Goal: Task Accomplishment & Management: Use online tool/utility

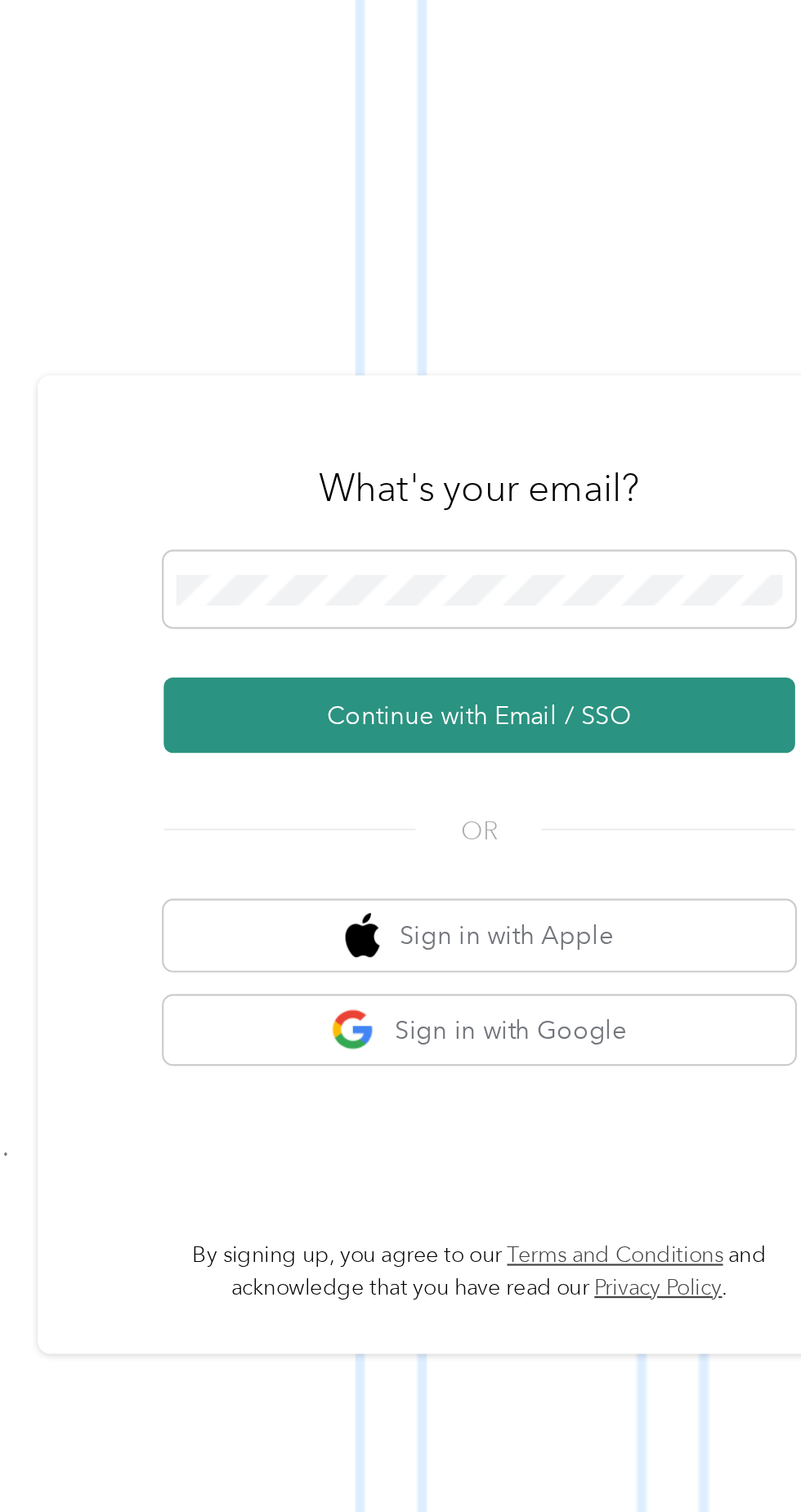
click at [620, 823] on button "Continue with Email / SSO" at bounding box center [591, 806] width 286 height 34
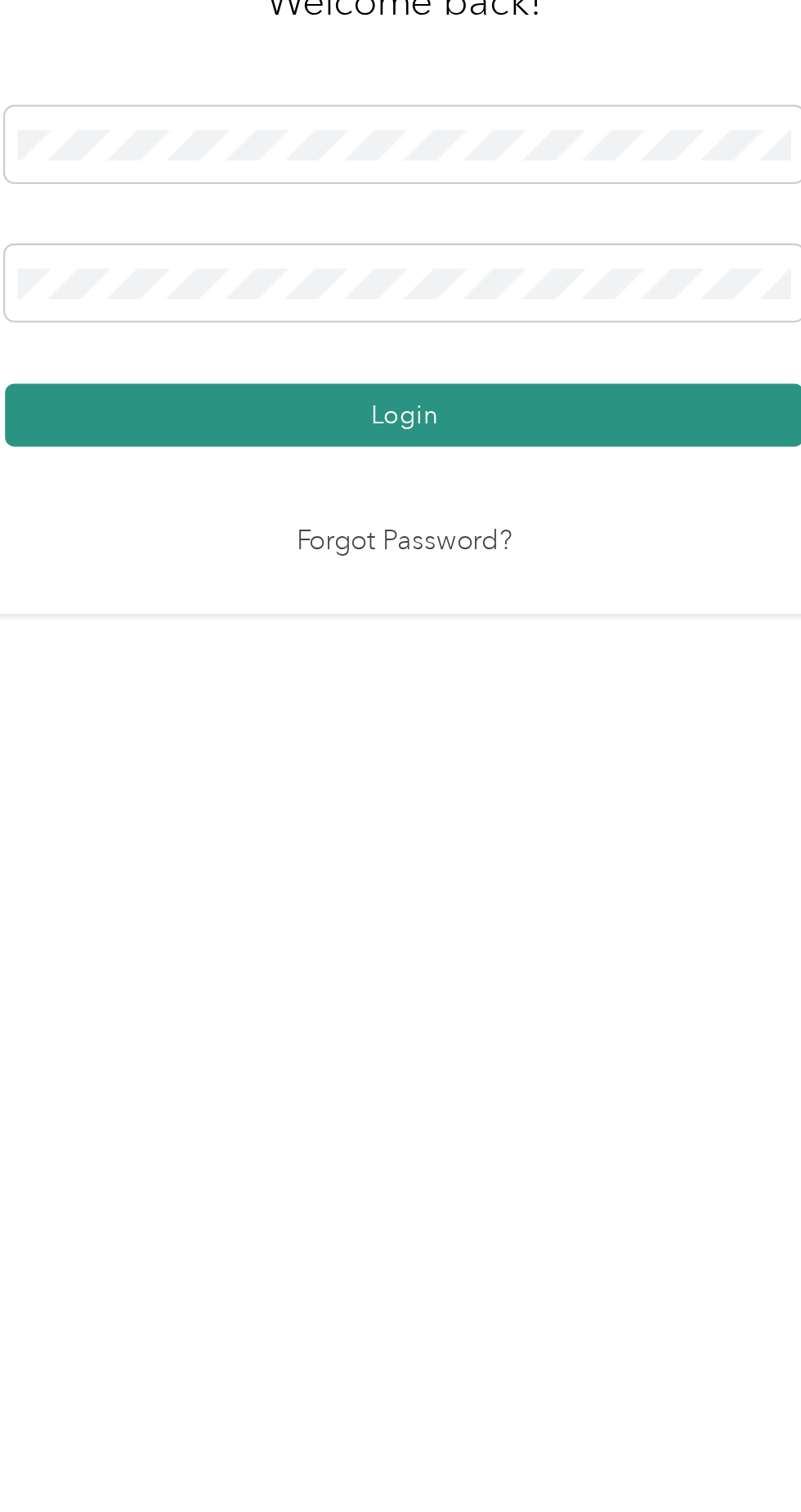
click at [502, 882] on button "Login" at bounding box center [396, 867] width 363 height 29
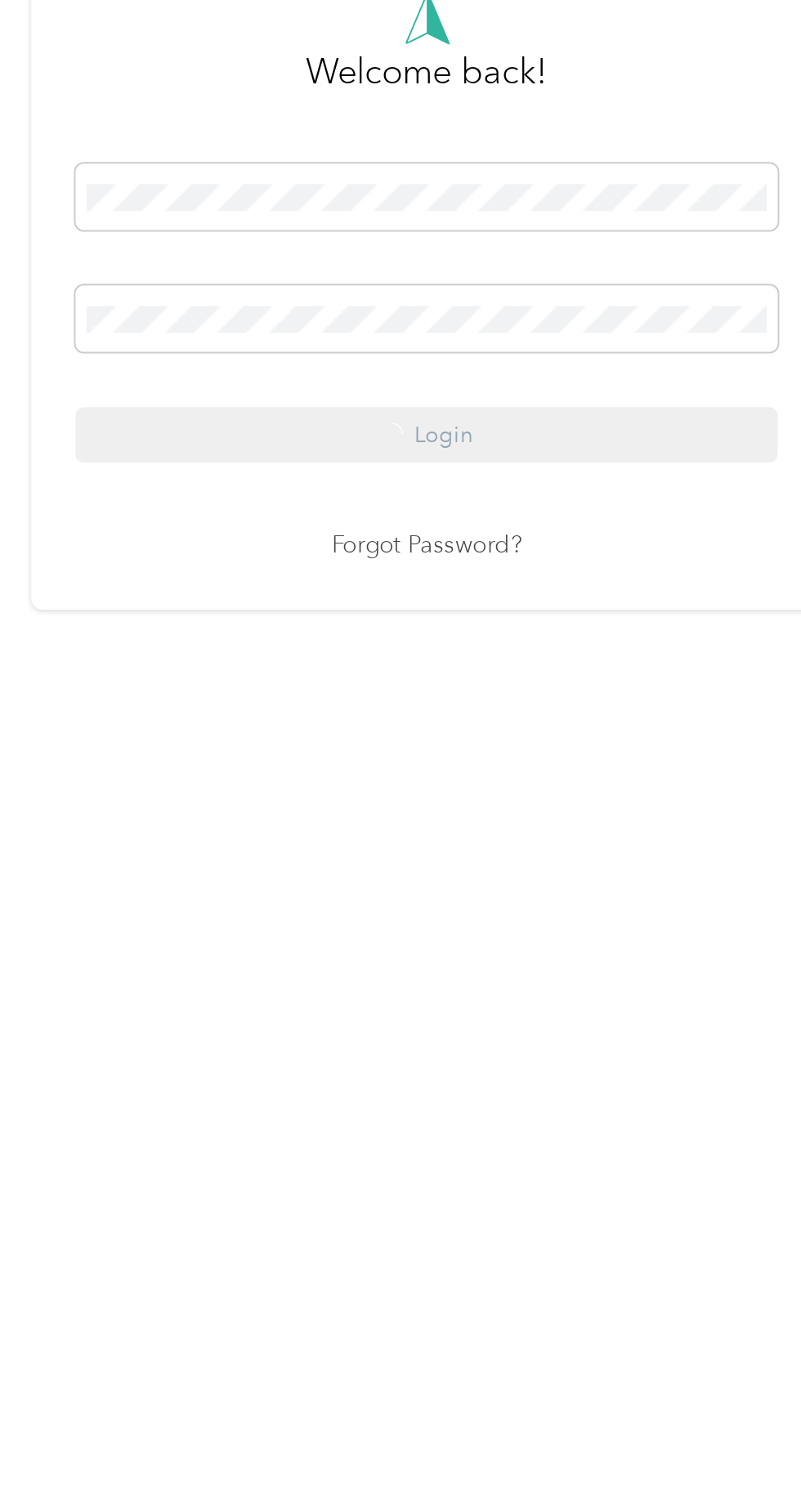
scroll to position [11, 0]
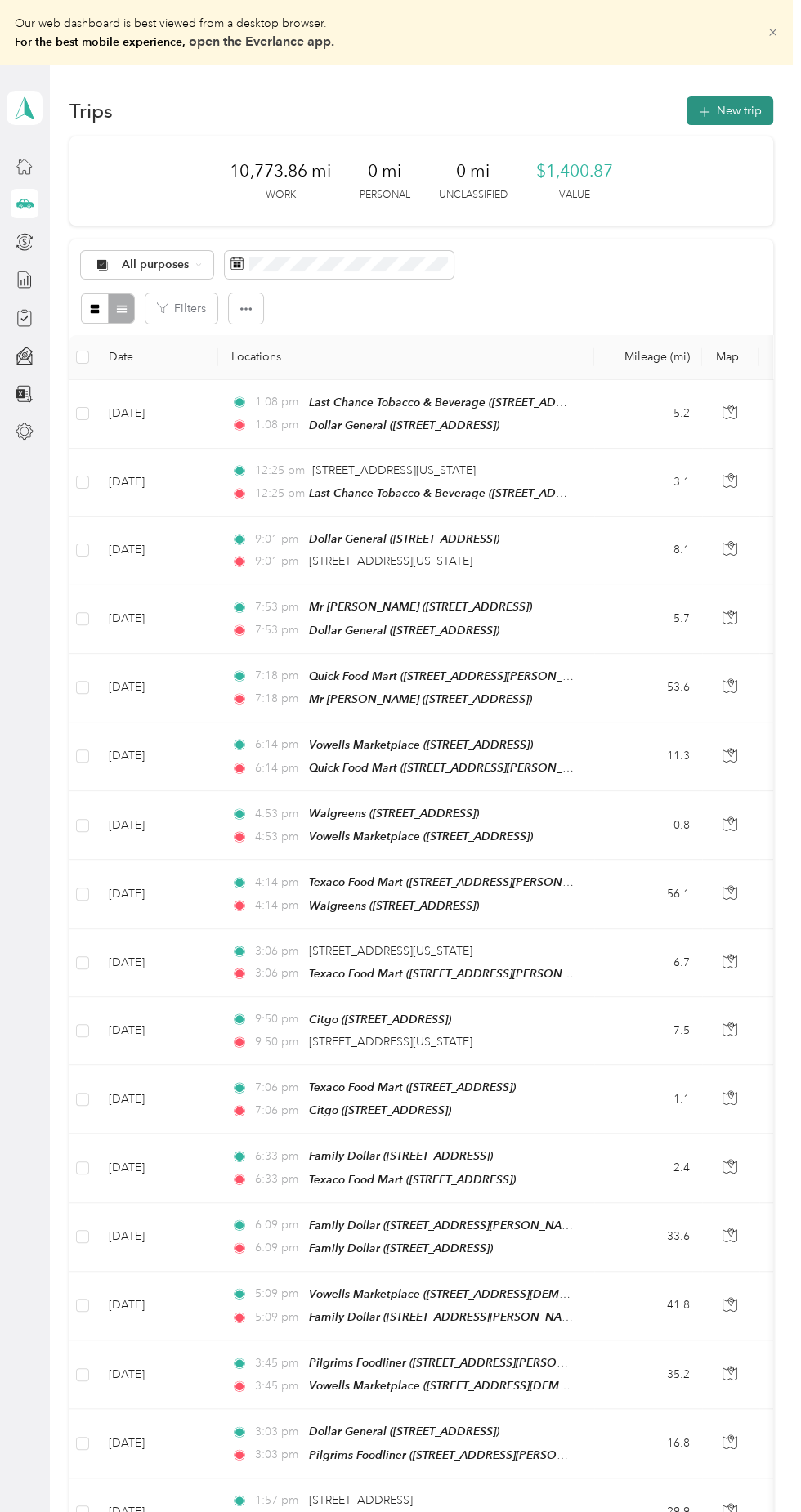
click at [743, 105] on button "New trip" at bounding box center [730, 111] width 86 height 29
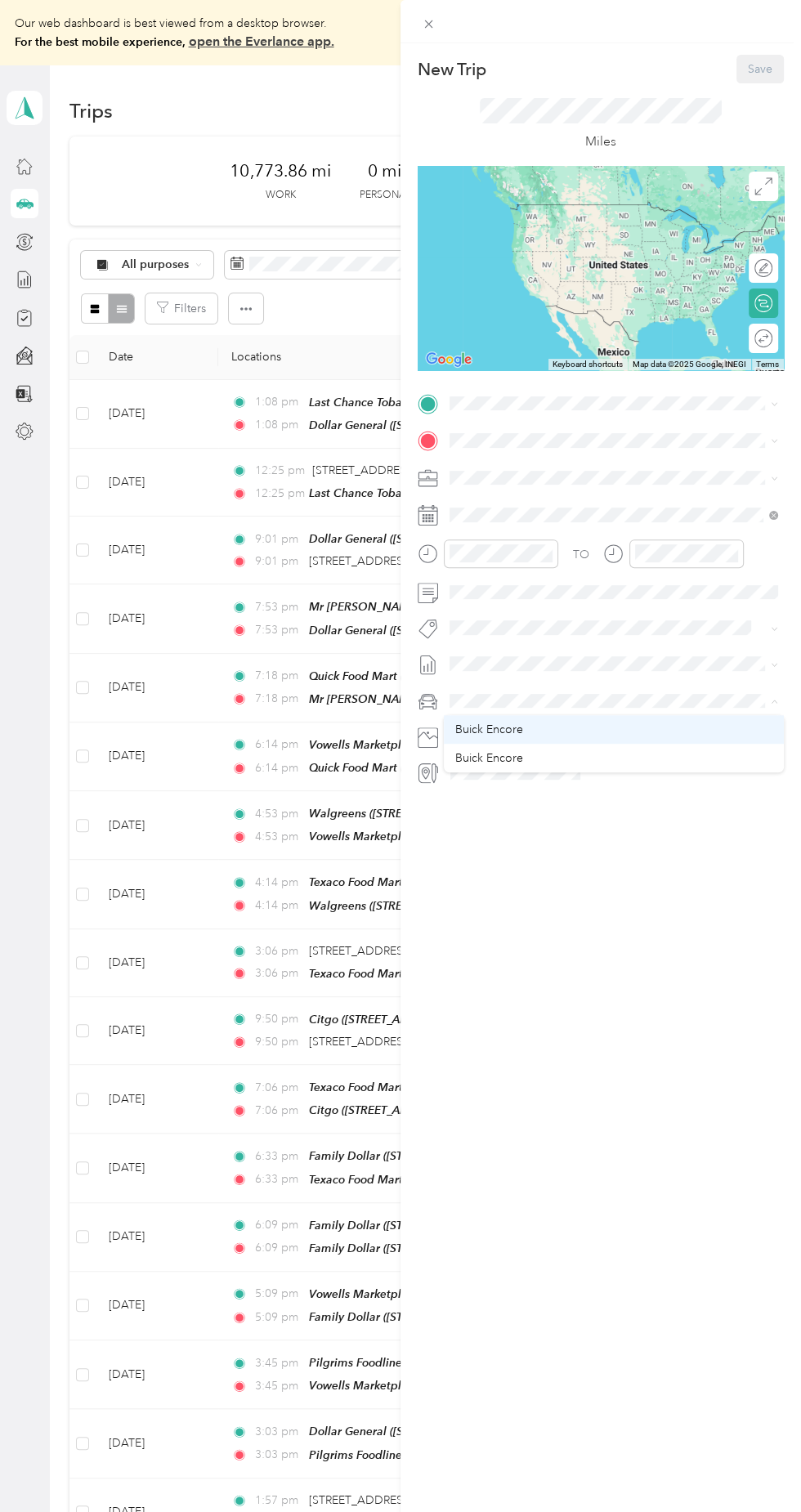
click at [553, 726] on div "Buick Encore" at bounding box center [613, 729] width 317 height 17
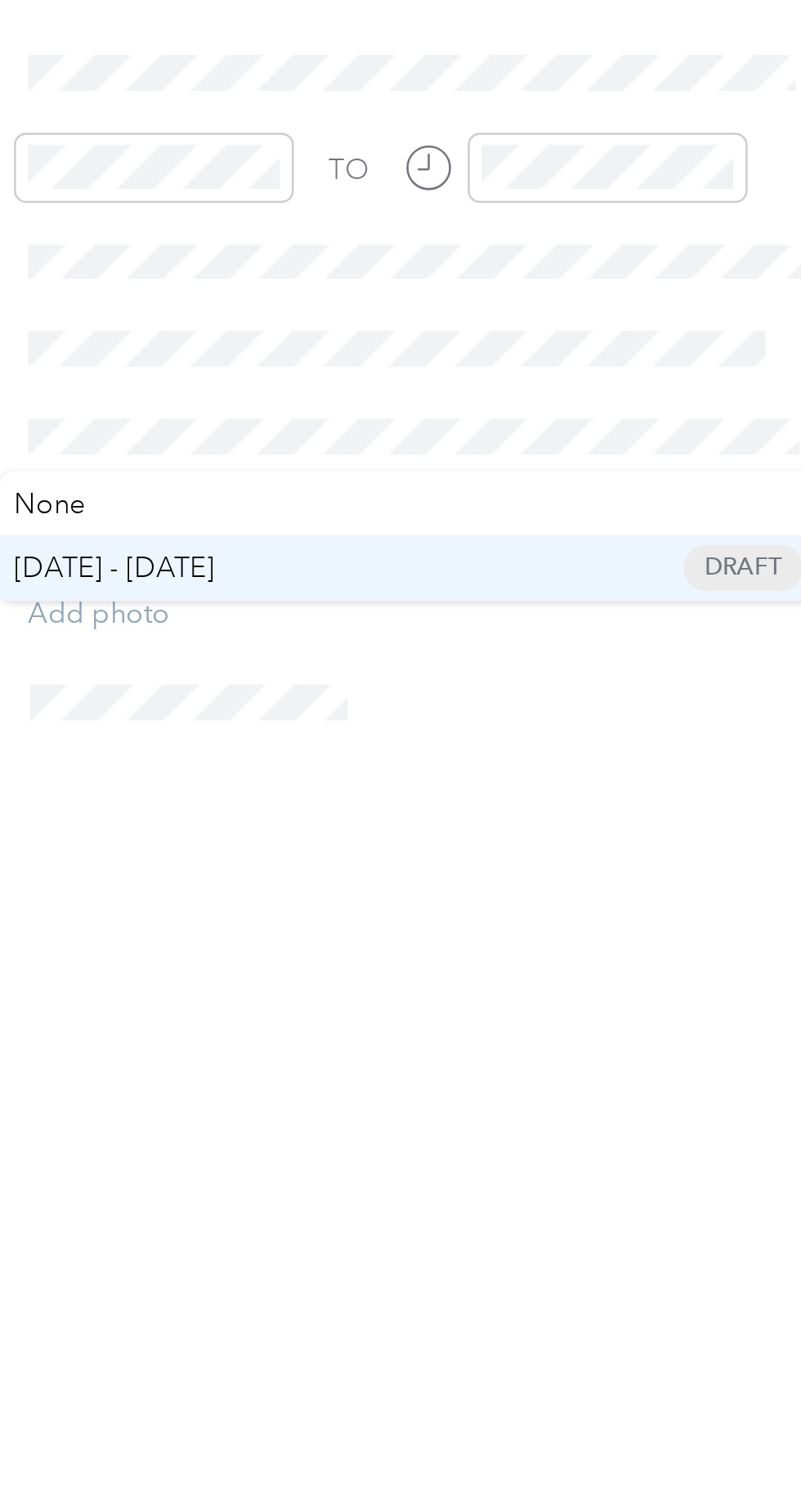
click at [535, 714] on span "[DATE] - [DATE] Draft" at bounding box center [607, 716] width 317 height 14
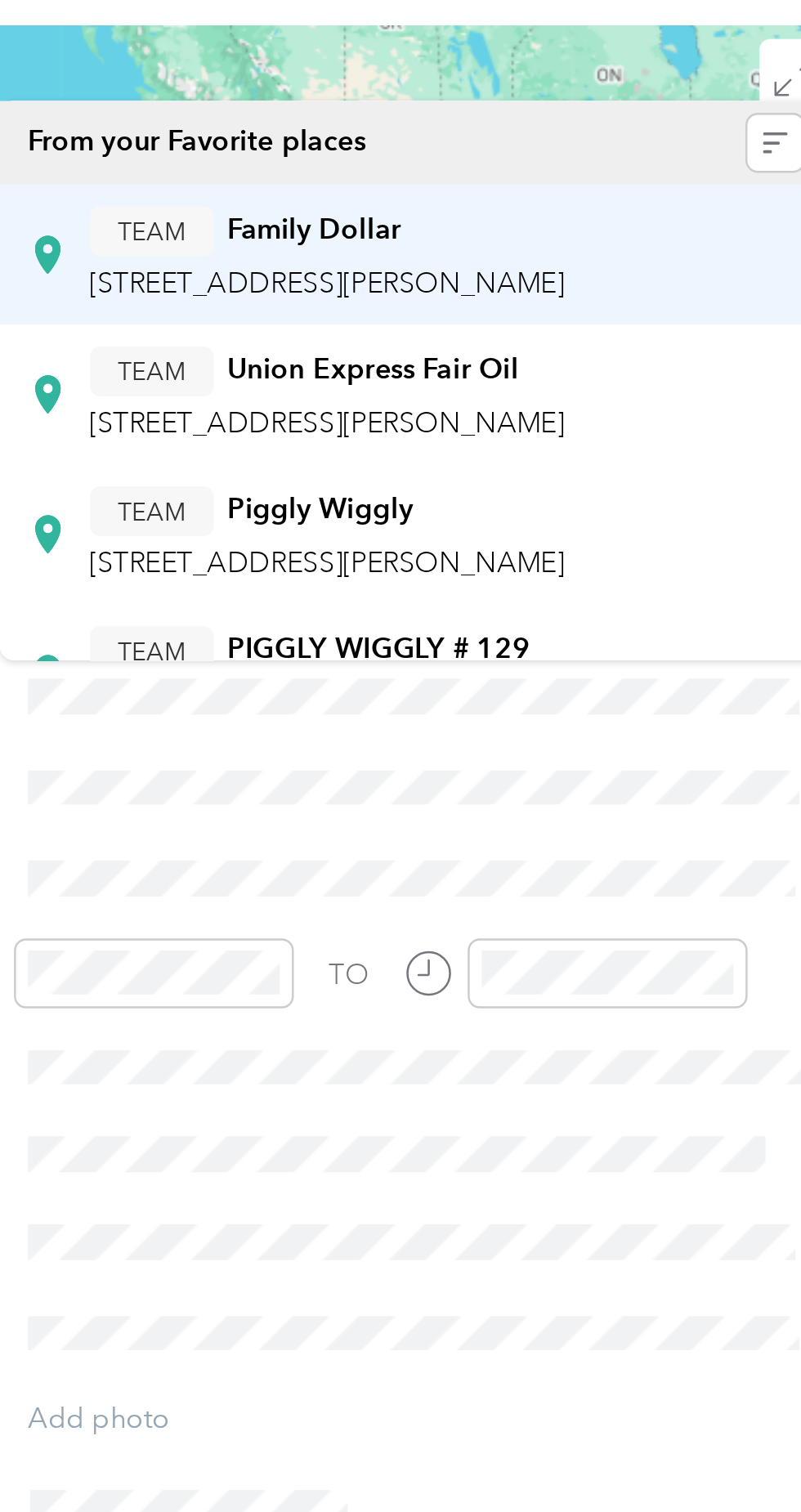
click at [640, 272] on span "[STREET_ADDRESS][PERSON_NAME]" at bounding box center [572, 271] width 195 height 14
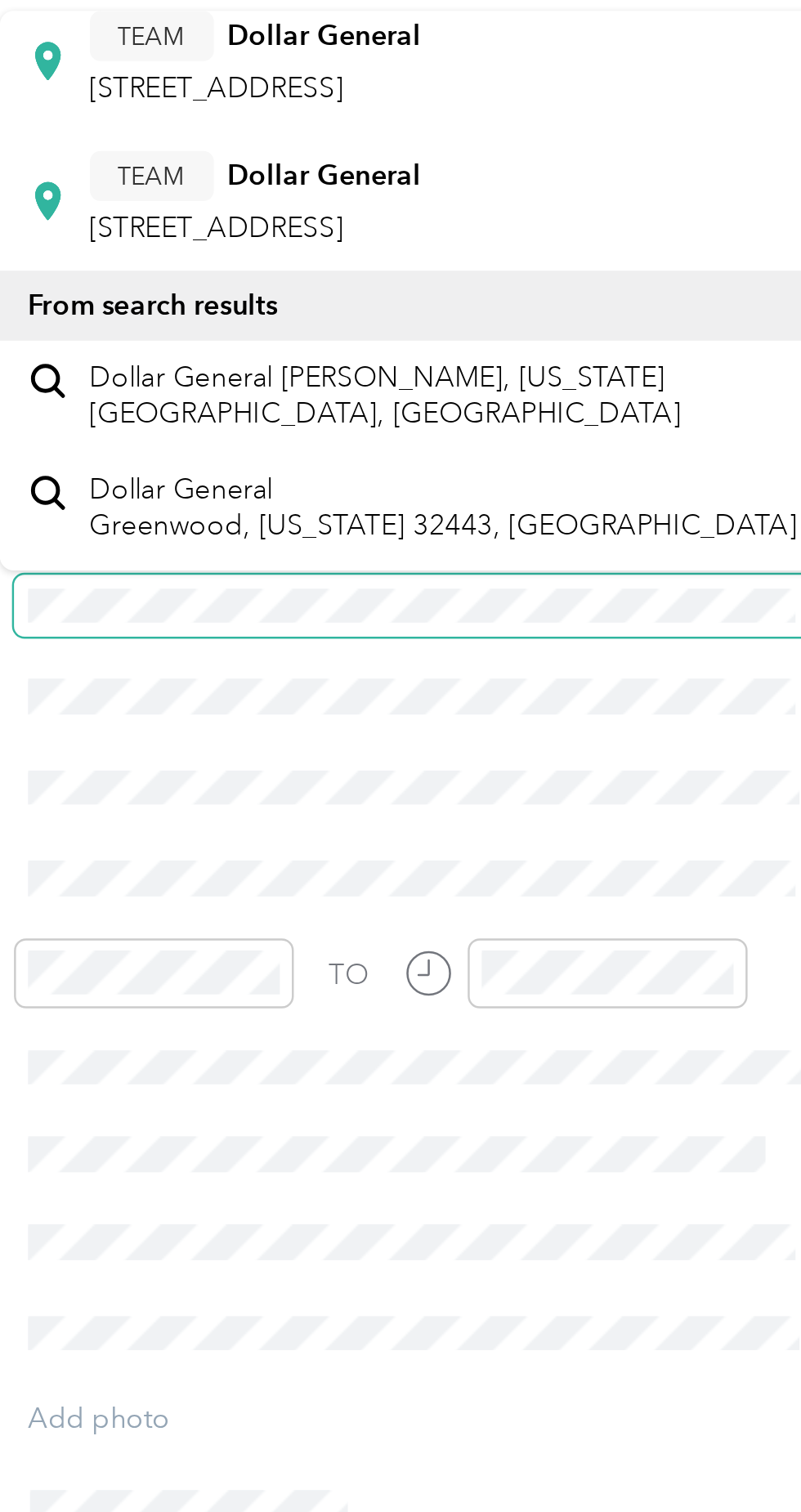
scroll to position [513, 0]
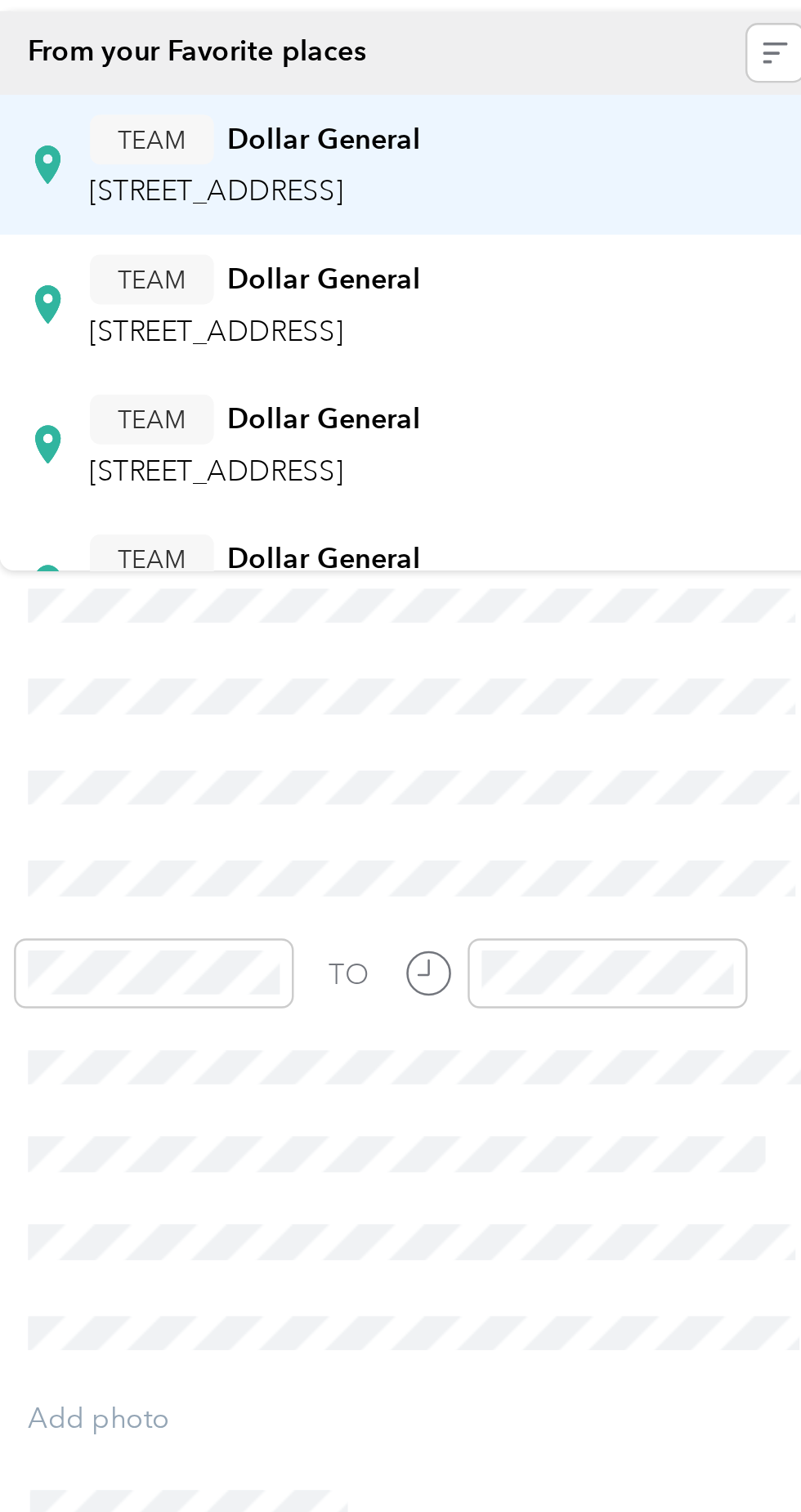
click at [610, 224] on div "TEAM Dollar General [STREET_ADDRESS]" at bounding box center [543, 223] width 136 height 40
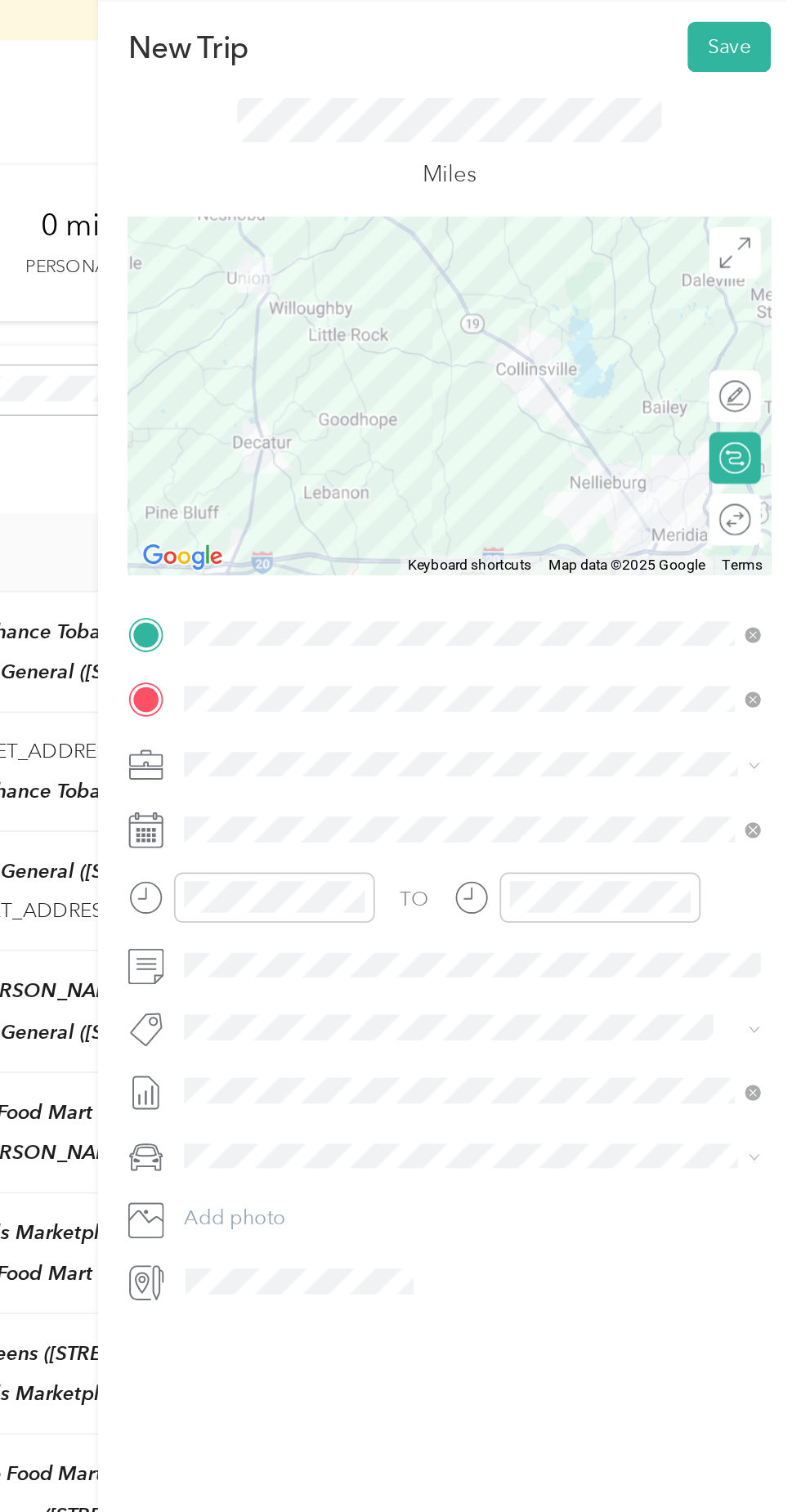
scroll to position [0, 0]
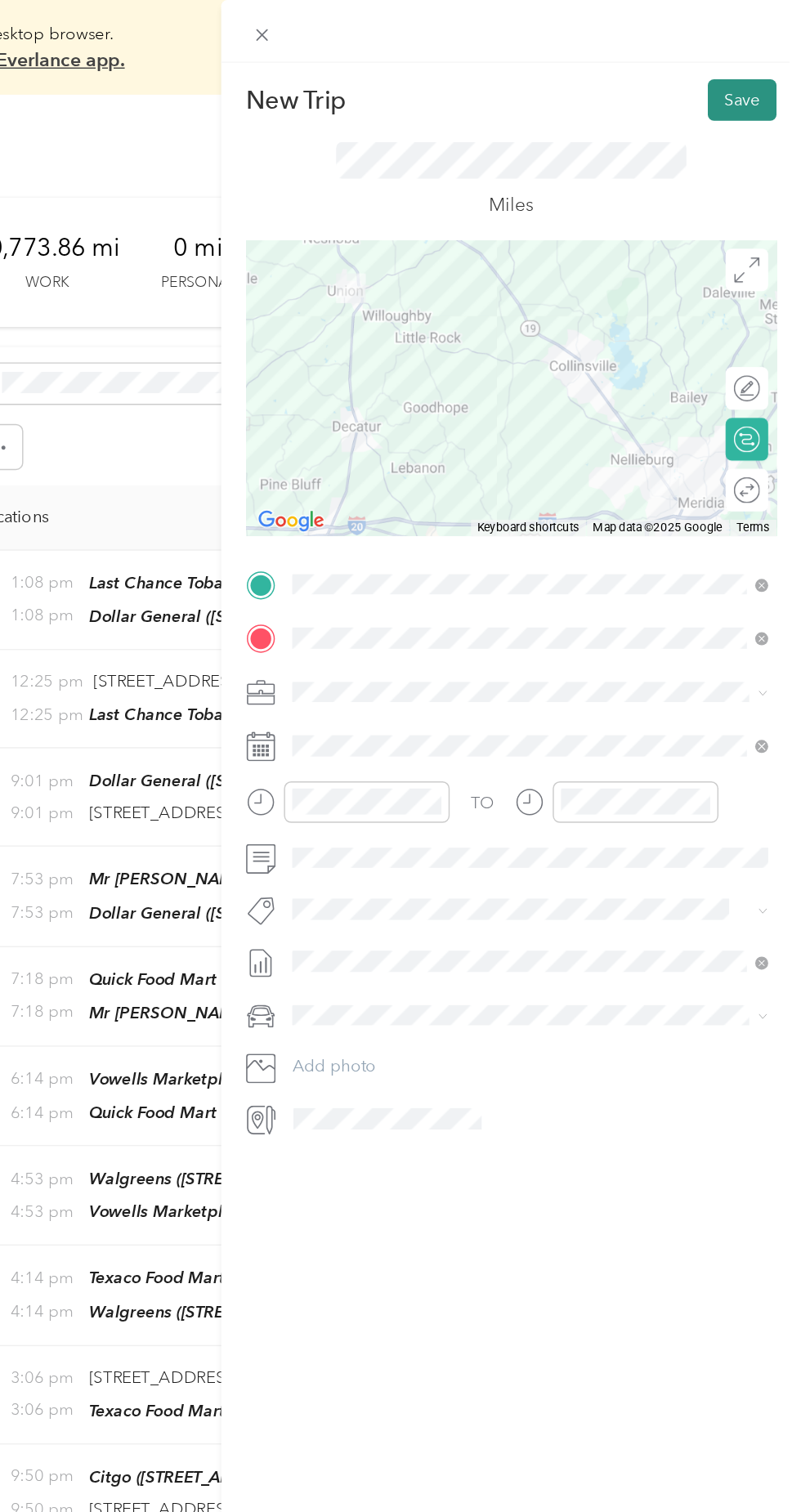
click at [753, 66] on button "Save" at bounding box center [760, 69] width 47 height 29
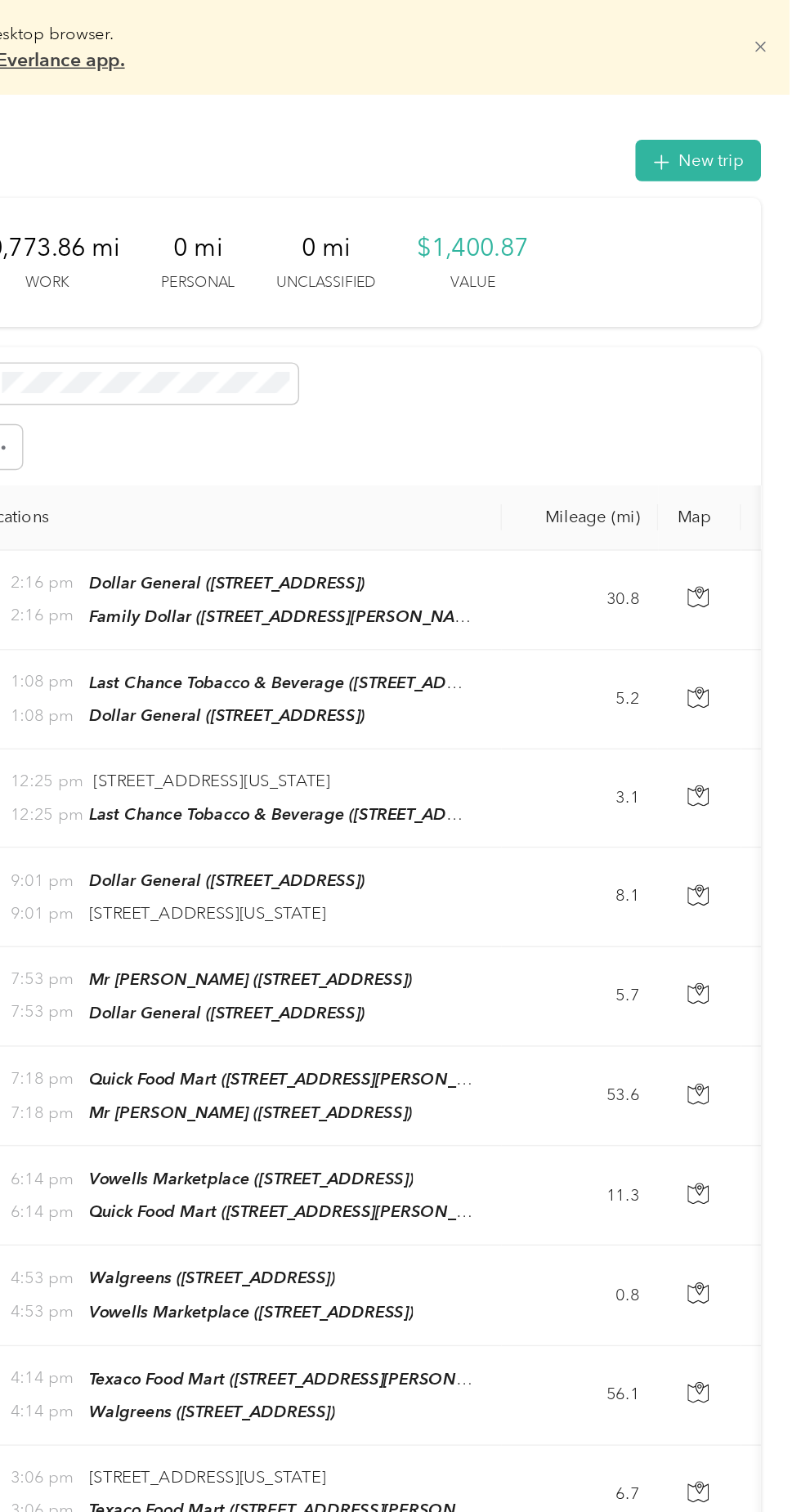
click at [779, 33] on icon at bounding box center [772, 32] width 12 height 12
